Goal: Information Seeking & Learning: Learn about a topic

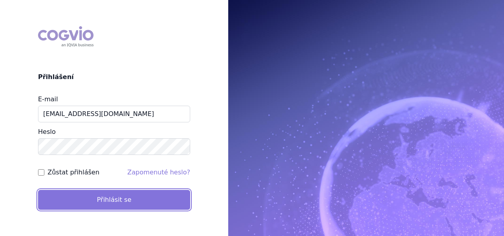
click at [91, 199] on button "Přihlásit se" at bounding box center [114, 200] width 152 height 20
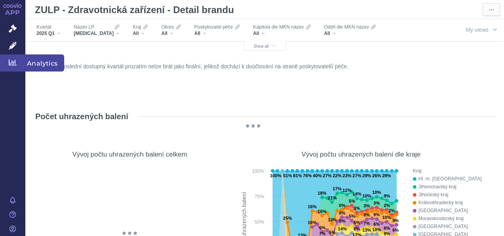
click at [53, 66] on span "Analytics" at bounding box center [44, 62] width 39 height 17
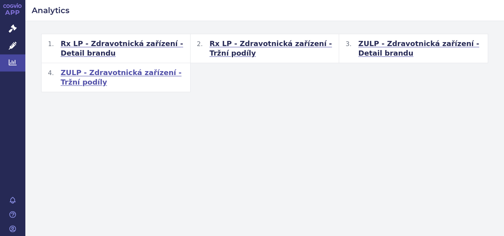
click at [159, 72] on span "ZULP - Zdravotnická zařízení - Tržní podíly" at bounding box center [122, 77] width 123 height 19
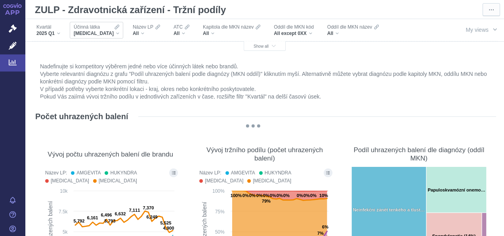
click at [112, 32] on div "ADALIMUMAB" at bounding box center [97, 33] width 46 height 6
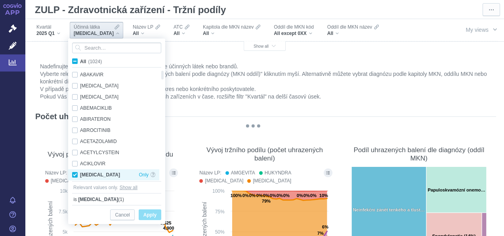
click at [75, 175] on div "ADALIMUMAB Only" at bounding box center [113, 174] width 91 height 11
checkbox input "false"
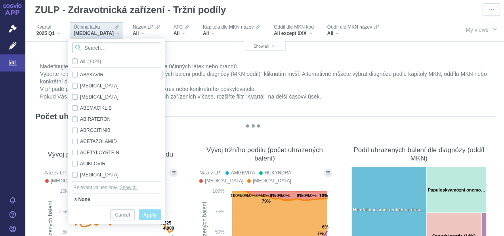
click at [132, 48] on input "Search attribute values" at bounding box center [116, 47] width 89 height 11
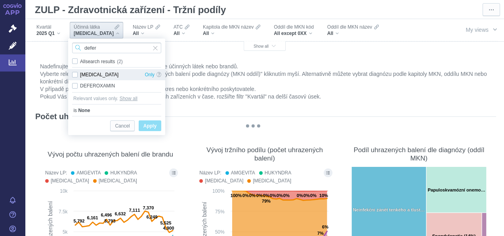
type input "defer"
click at [75, 75] on div "DEFERASIROX Only" at bounding box center [116, 74] width 97 height 11
checkbox input "true"
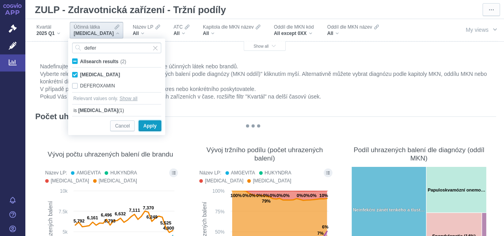
click at [153, 127] on span "Apply" at bounding box center [150, 126] width 13 height 10
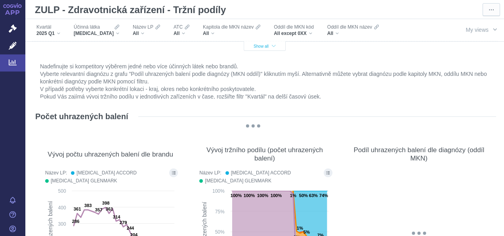
click at [267, 46] on span "Show all" at bounding box center [265, 46] width 22 height 4
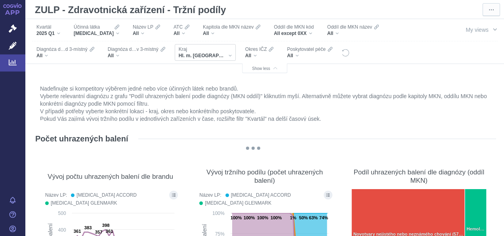
click at [211, 54] on div "Hl. m. [GEOGRAPHIC_DATA]" at bounding box center [205, 55] width 53 height 6
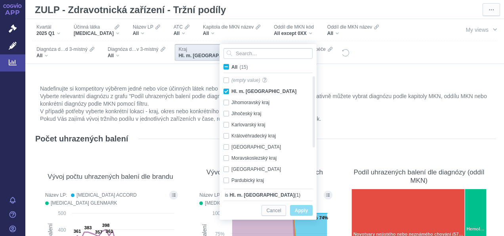
click at [232, 67] on span "All (15)" at bounding box center [240, 67] width 17 height 6
click at [232, 67] on input "All (15)" at bounding box center [234, 65] width 5 height 5
checkbox input "true"
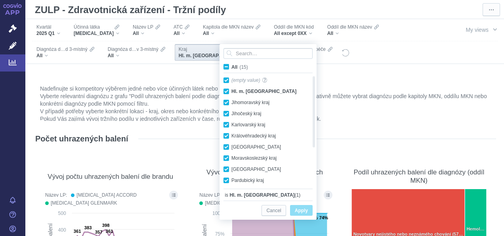
checkbox input "true"
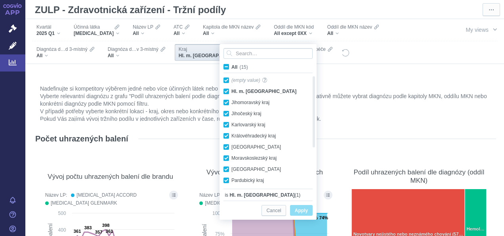
checkbox input "true"
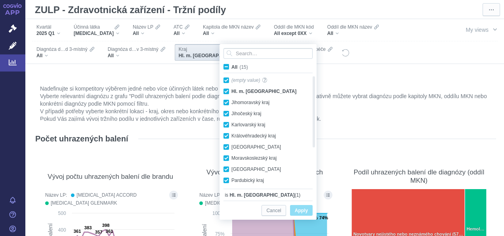
checkbox input "true"
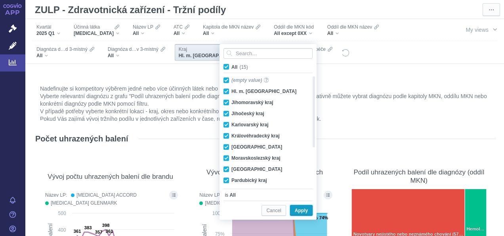
click at [301, 207] on span "Apply" at bounding box center [301, 210] width 13 height 10
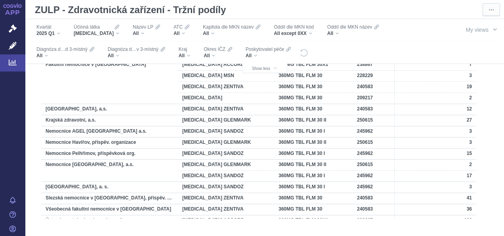
scroll to position [1073, 0]
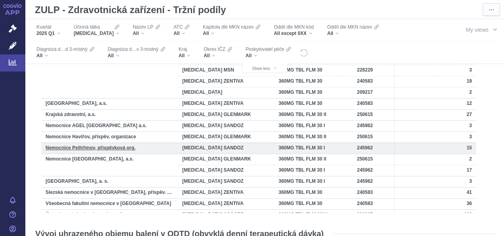
click at [116, 146] on span "Nemocnice Pelhřimov, příspěvková org." at bounding box center [91, 148] width 90 height 6
click at [471, 146] on span "15" at bounding box center [469, 148] width 5 height 6
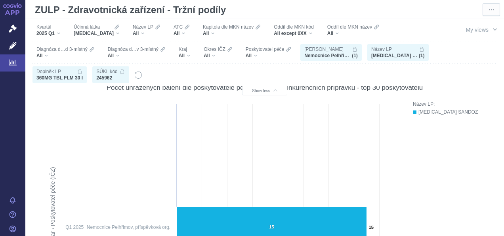
scroll to position [0, 0]
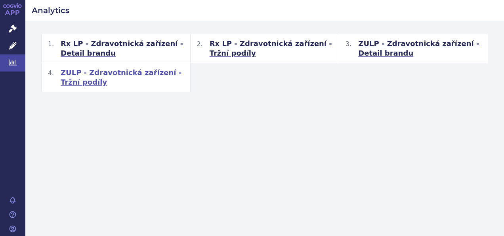
click at [156, 72] on span "ZULP - Zdravotnická zařízení - Tržní podíly" at bounding box center [122, 77] width 123 height 19
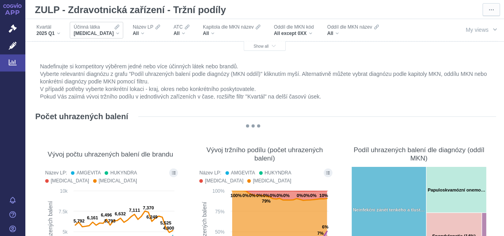
click at [109, 32] on div "ADALIMUMAB" at bounding box center [97, 33] width 46 height 6
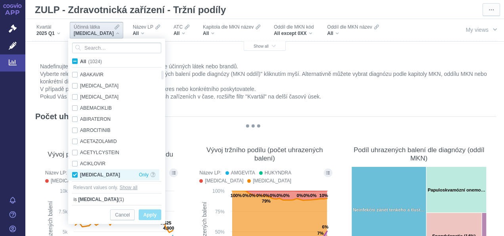
click at [77, 174] on div "ADALIMUMAB Only" at bounding box center [113, 174] width 91 height 11
checkbox input "false"
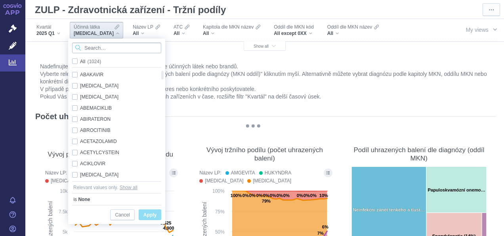
click at [118, 44] on input "Search attribute values" at bounding box center [116, 47] width 89 height 11
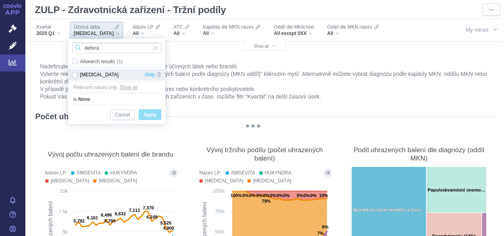
type input "defera"
click at [77, 73] on div "DEFERASIROX Only" at bounding box center [116, 74] width 97 height 11
checkbox input "true"
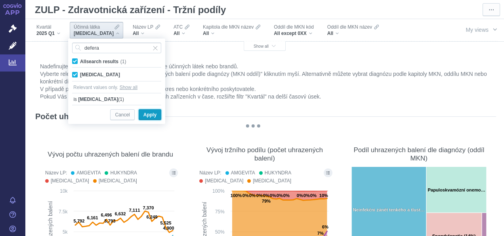
click at [146, 113] on span "Apply" at bounding box center [150, 115] width 13 height 10
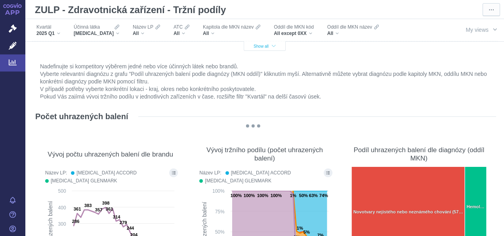
click at [267, 46] on span "Show all" at bounding box center [265, 46] width 22 height 4
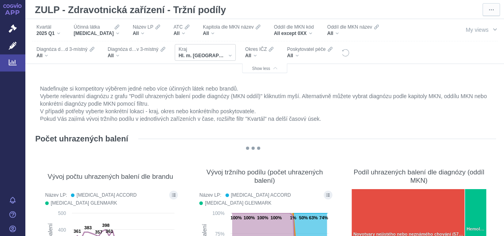
click at [211, 57] on div "Hl. m. [GEOGRAPHIC_DATA]" at bounding box center [205, 55] width 53 height 6
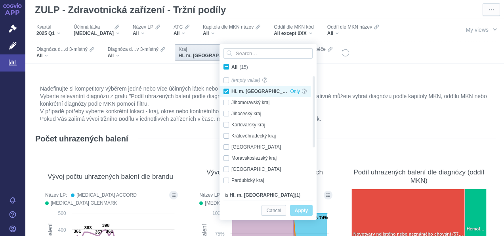
click at [226, 90] on div "Hl. m. Praha Only" at bounding box center [265, 91] width 91 height 11
checkbox input "false"
click at [226, 90] on div "Hl. m. Praha Only" at bounding box center [265, 91] width 91 height 11
checkbox input "true"
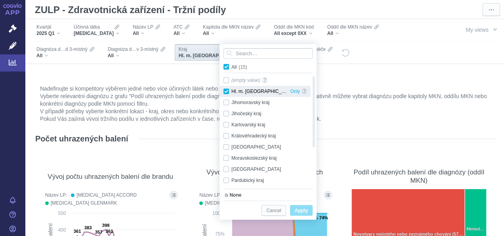
checkbox input "true"
click at [226, 90] on div "Hl. m. Praha Only" at bounding box center [265, 91] width 91 height 11
checkbox input "false"
click at [232, 67] on span "All (15)" at bounding box center [240, 67] width 16 height 6
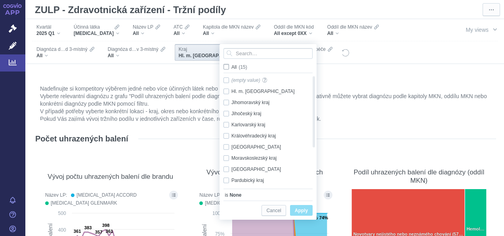
click at [232, 67] on input "All (15)" at bounding box center [234, 65] width 5 height 5
checkbox input "true"
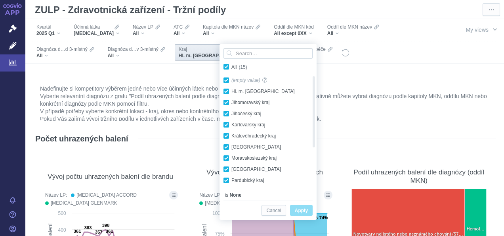
checkbox input "true"
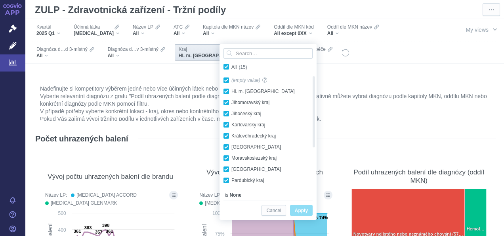
checkbox input "true"
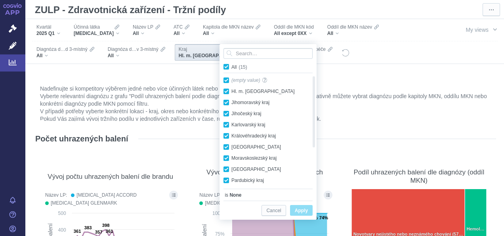
checkbox input "true"
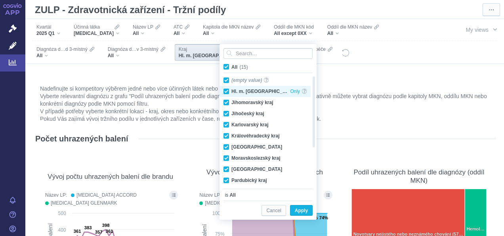
click at [226, 92] on div "Hl. m. Praha Only" at bounding box center [265, 91] width 91 height 11
checkbox input "false"
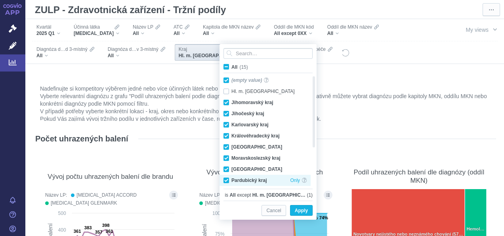
click at [228, 182] on div "Pardubický kraj Only" at bounding box center [265, 180] width 91 height 11
checkbox input "false"
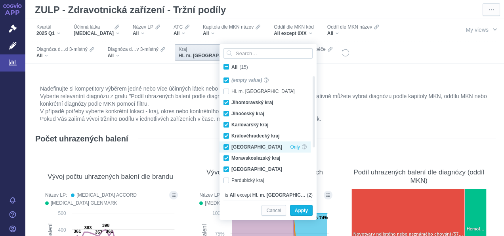
click at [229, 146] on div "Liberecký kraj Only" at bounding box center [265, 146] width 91 height 11
checkbox input "false"
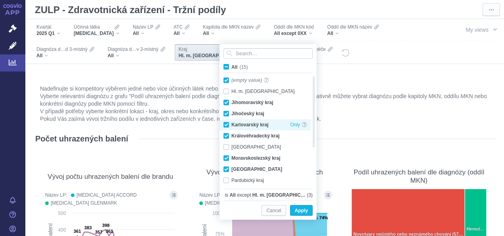
click at [227, 126] on div "Karlovarský kraj Only" at bounding box center [265, 124] width 91 height 11
checkbox input "false"
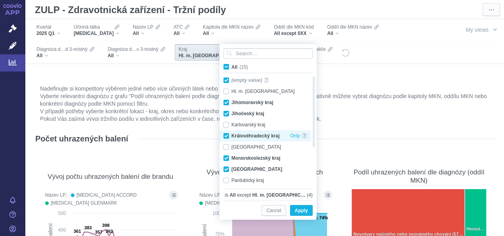
click at [224, 133] on div "Královéhradecký kraj Only" at bounding box center [265, 135] width 91 height 11
checkbox input "false"
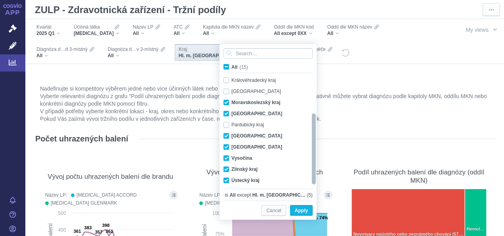
drag, startPoint x: 315, startPoint y: 135, endPoint x: 311, endPoint y: 179, distance: 44.2
click at [311, 179] on div at bounding box center [314, 148] width 6 height 71
click at [228, 138] on div "Plzeňský kraj Only" at bounding box center [265, 135] width 91 height 11
checkbox input "false"
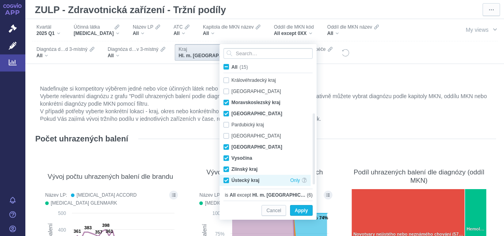
click at [226, 182] on div "Ústecký kraj Only" at bounding box center [265, 180] width 91 height 11
checkbox input "false"
click at [303, 211] on span "Apply" at bounding box center [301, 210] width 13 height 10
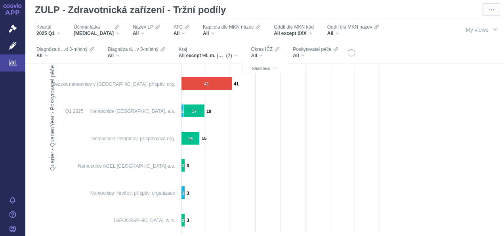
scroll to position [391, 0]
